Goal: Communication & Community: Answer question/provide support

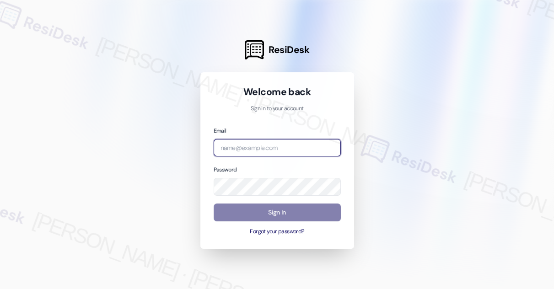
click at [261, 148] on input "email" at bounding box center [277, 148] width 127 height 18
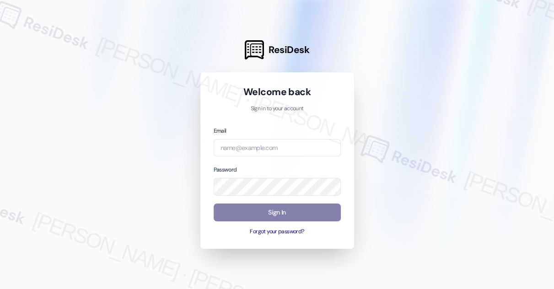
drag, startPoint x: 42, startPoint y: 14, endPoint x: 67, endPoint y: 2, distance: 28.0
click at [42, 14] on div at bounding box center [277, 144] width 554 height 289
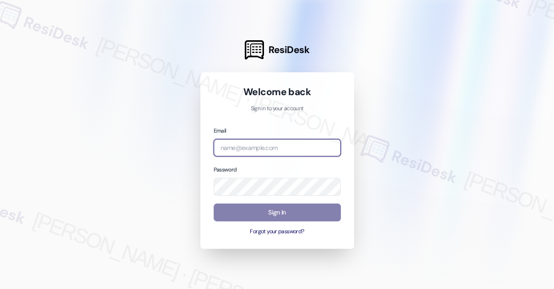
click at [252, 140] on input "email" at bounding box center [277, 148] width 127 height 18
type input "d"
type input "automated-surveys-tdc_management-[PERSON_NAME].[PERSON_NAME]@tdc_[DOMAIN_NAME]"
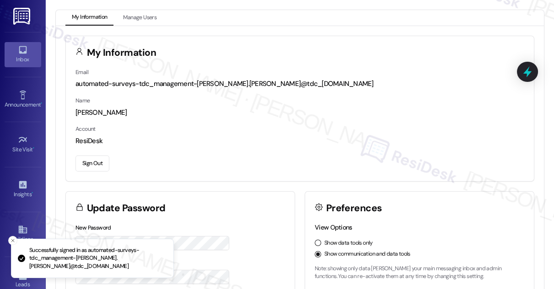
click at [30, 62] on div "Inbox" at bounding box center [23, 59] width 46 height 9
